Goal: Task Accomplishment & Management: Manage account settings

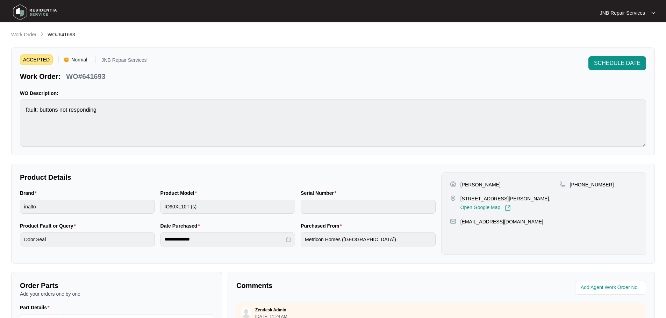
click at [30, 9] on img at bounding box center [34, 12] width 49 height 21
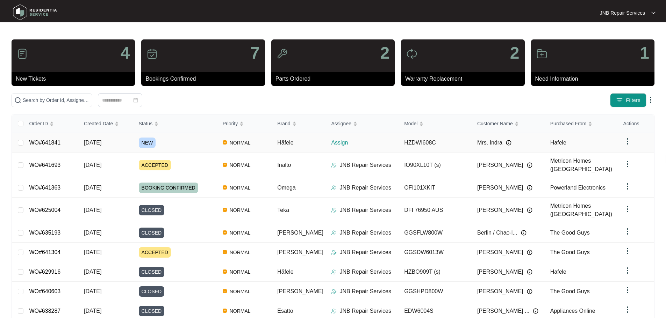
click at [201, 142] on div "NEW" at bounding box center [178, 143] width 78 height 10
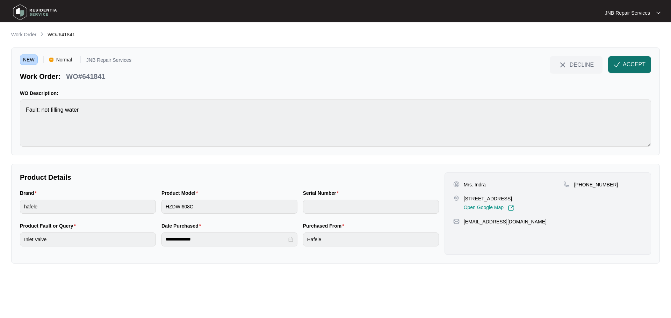
click at [624, 64] on span "ACCEPT" at bounding box center [634, 64] width 23 height 8
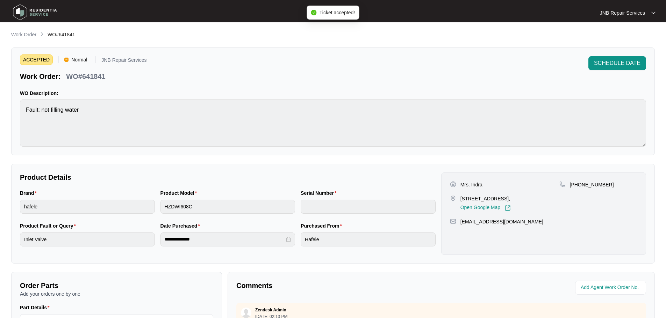
click at [475, 185] on p "Mrs. Indra" at bounding box center [471, 184] width 22 height 7
copy p "Indra"
drag, startPoint x: 458, startPoint y: 198, endPoint x: 475, endPoint y: 208, distance: 19.0
click at [475, 208] on div "[STREET_ADDRESS], Open Google Map" at bounding box center [504, 203] width 109 height 16
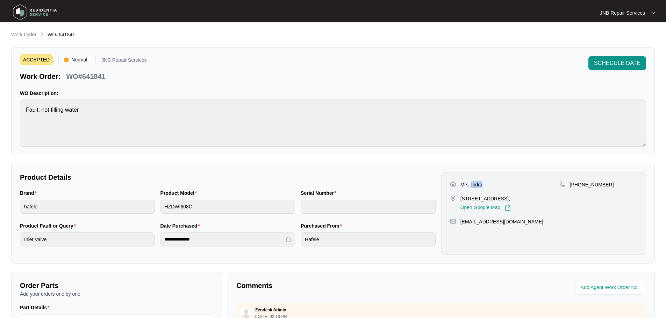
copy p "[STREET_ADDRESS],"
drag, startPoint x: 579, startPoint y: 184, endPoint x: 605, endPoint y: 191, distance: 27.3
click at [605, 191] on div "[PHONE_NUMBER]" at bounding box center [598, 196] width 78 height 30
copy p "423615340"
